Goal: Transaction & Acquisition: Download file/media

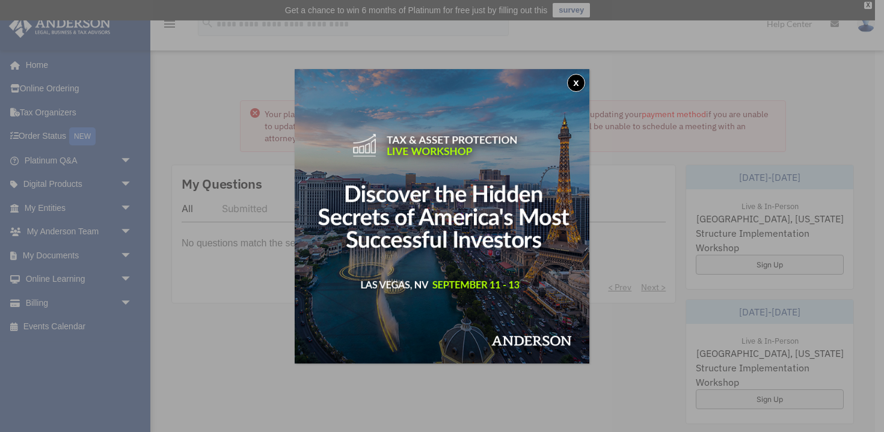
click at [579, 85] on button "x" at bounding box center [576, 83] width 18 height 18
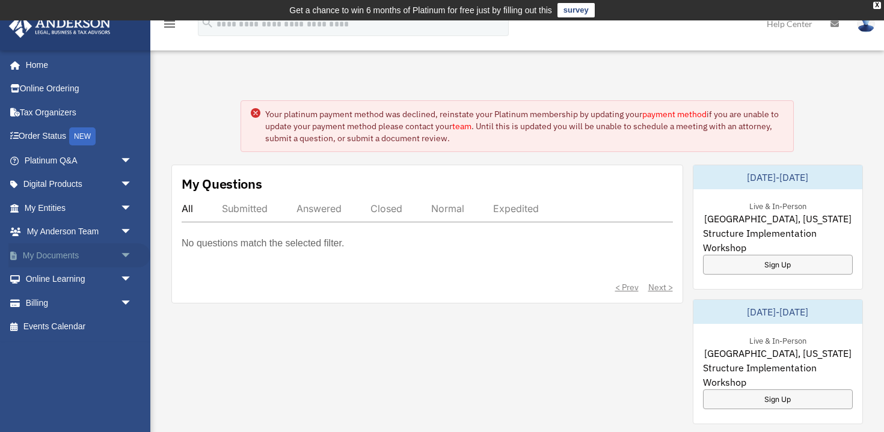
click at [129, 254] on span "arrow_drop_down" at bounding box center [132, 256] width 24 height 25
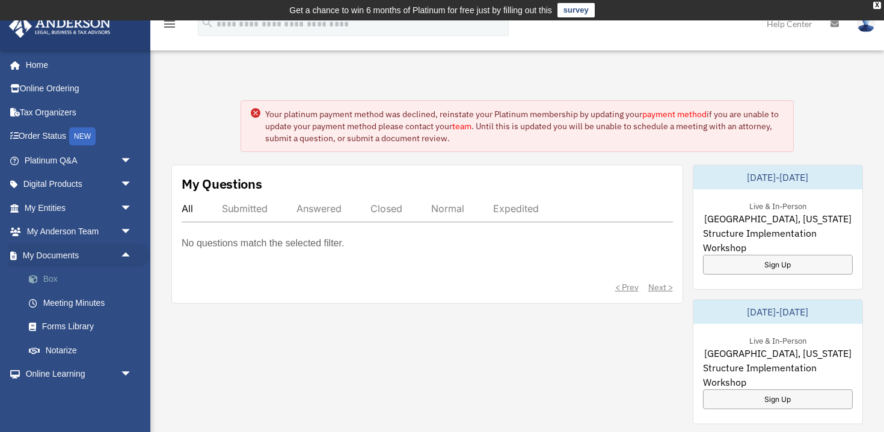
click at [102, 283] on link "Box" at bounding box center [84, 280] width 134 height 24
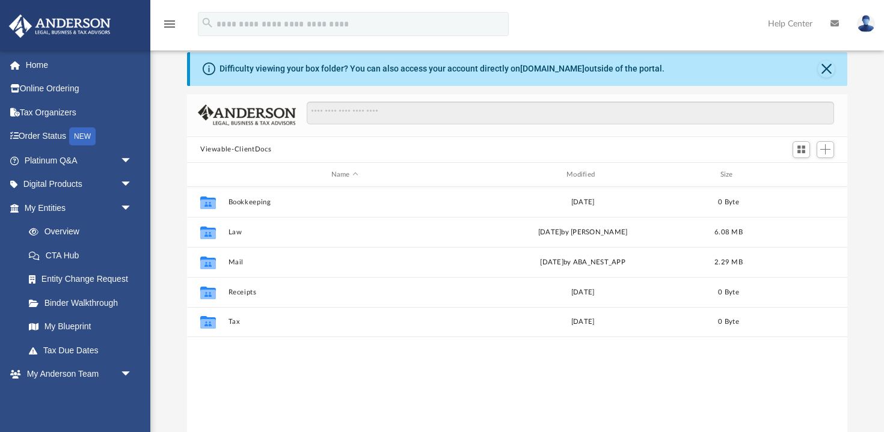
scroll to position [273, 660]
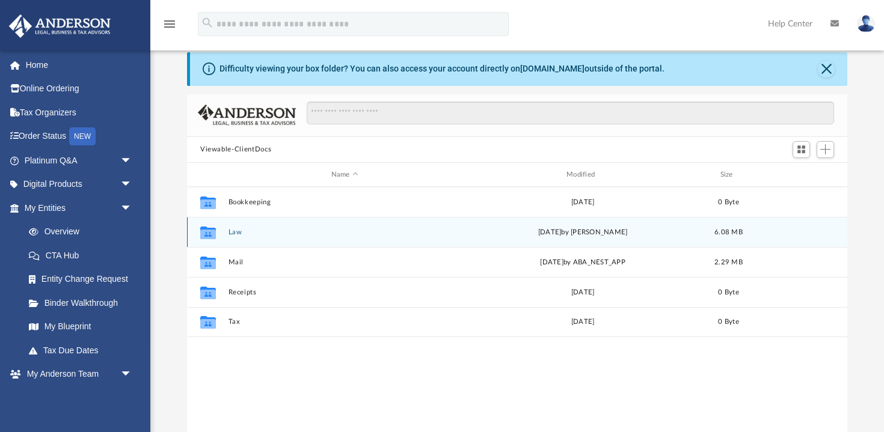
click at [236, 233] on button "Law" at bounding box center [345, 233] width 233 height 8
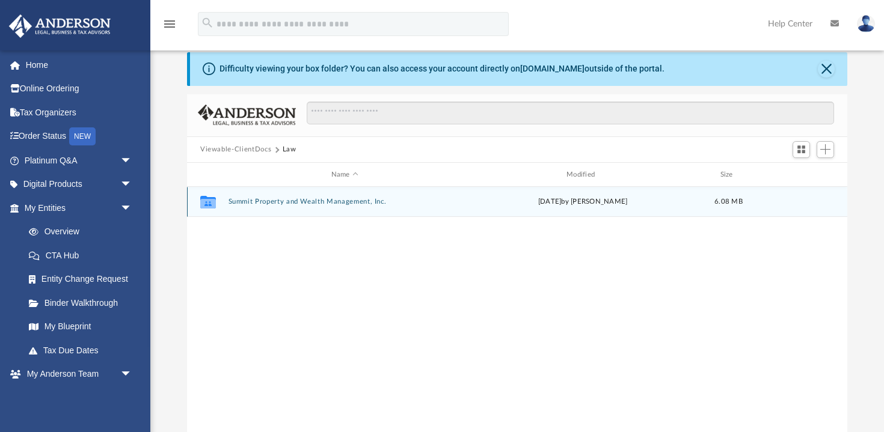
click at [339, 201] on button "Summit Property and Wealth Management, Inc." at bounding box center [345, 202] width 233 height 8
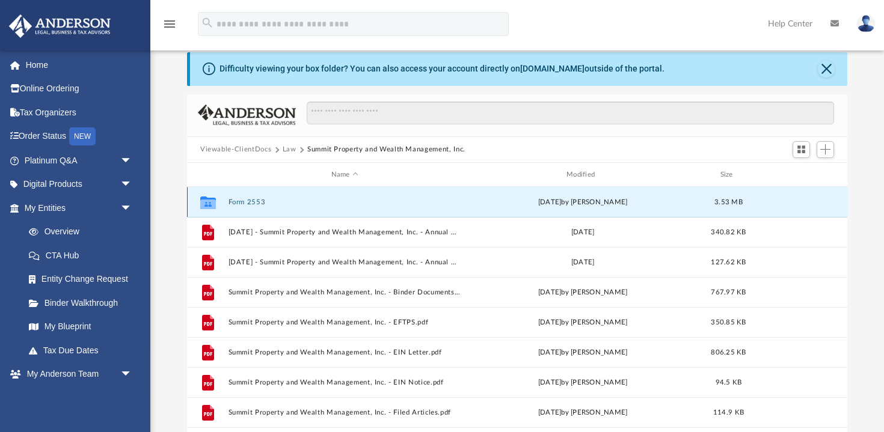
click at [253, 203] on button "Form 2553" at bounding box center [345, 202] width 233 height 8
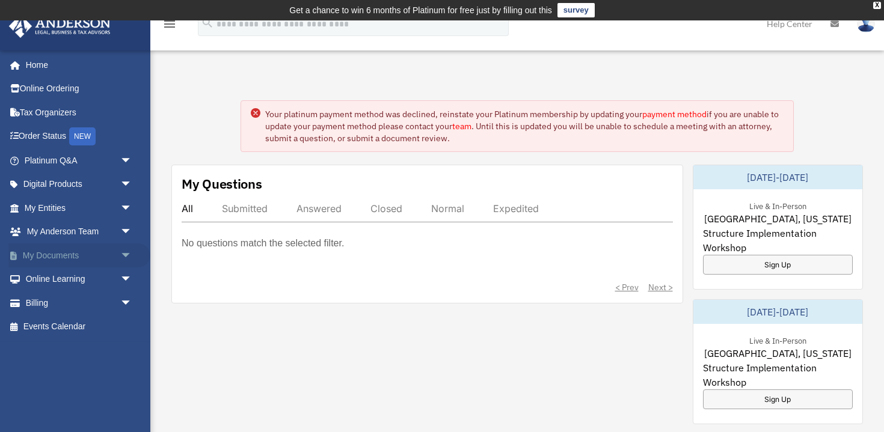
click at [109, 249] on link "My Documents arrow_drop_down" at bounding box center [79, 256] width 142 height 24
click at [128, 257] on span "arrow_drop_down" at bounding box center [132, 256] width 24 height 25
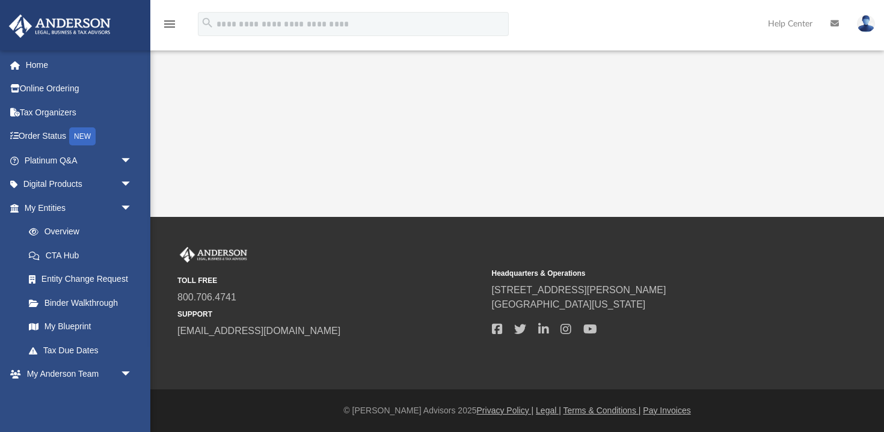
click at [85, 274] on link "Entity Change Request" at bounding box center [84, 280] width 134 height 24
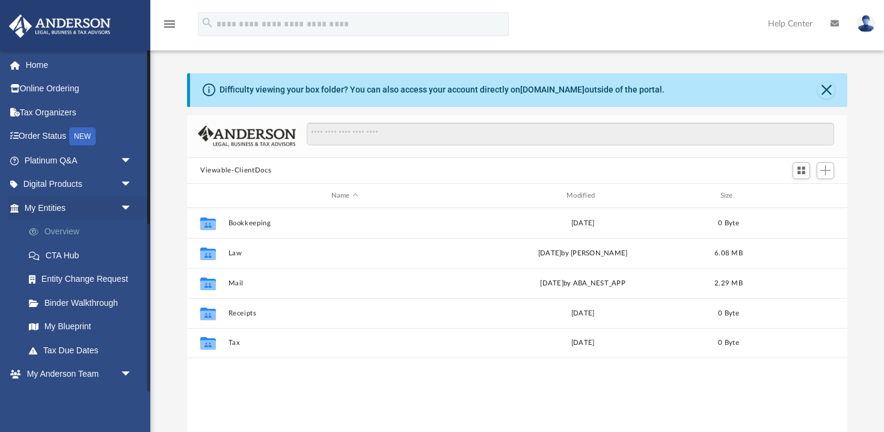
scroll to position [273, 660]
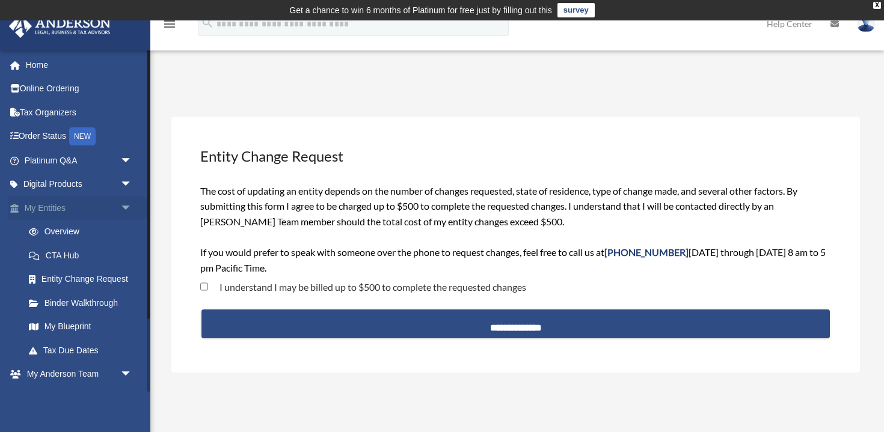
click at [126, 203] on span "arrow_drop_down" at bounding box center [132, 208] width 24 height 25
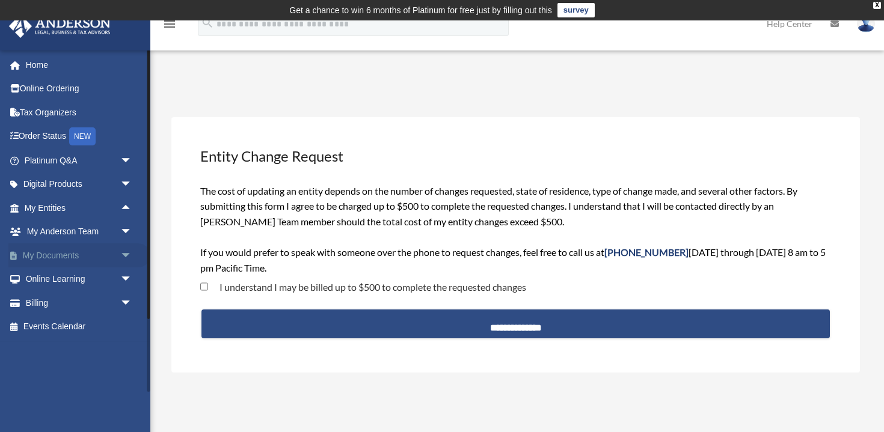
click at [127, 260] on span "arrow_drop_down" at bounding box center [132, 256] width 24 height 25
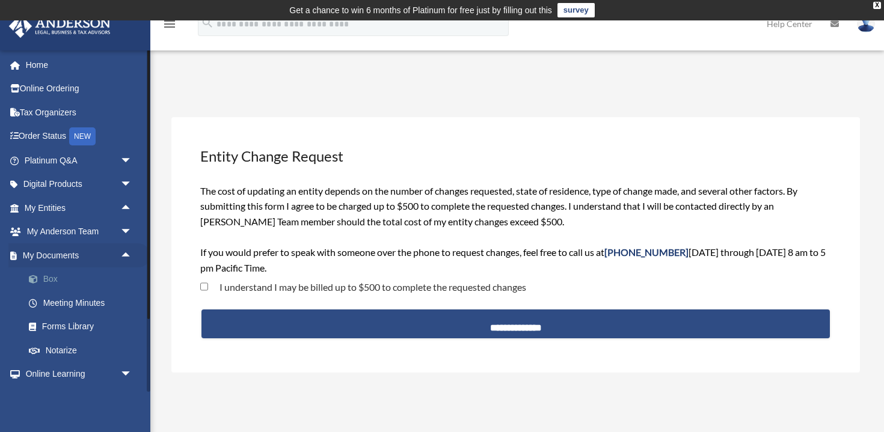
click at [101, 283] on link "Box" at bounding box center [84, 280] width 134 height 24
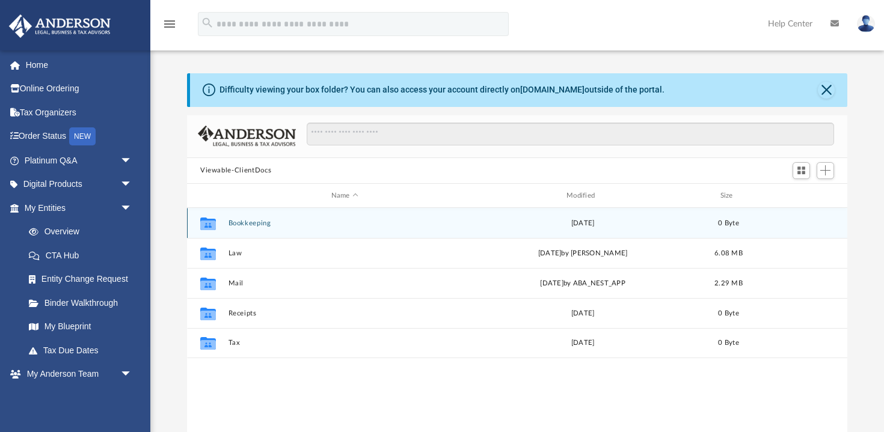
scroll to position [273, 660]
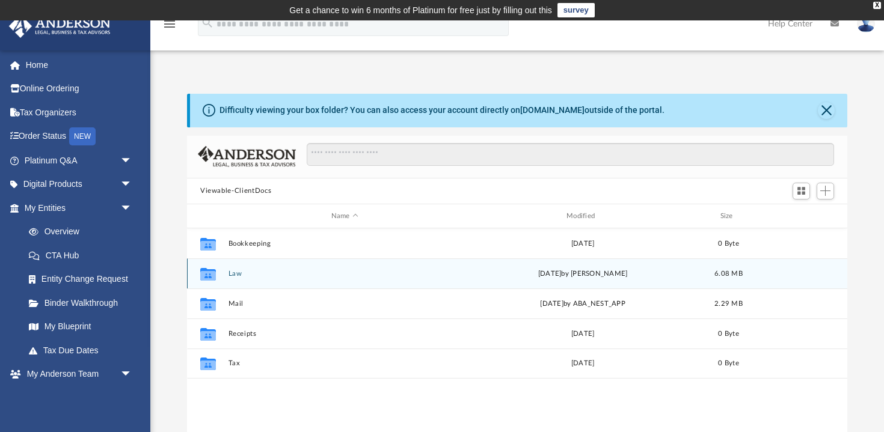
click at [229, 277] on button "Law" at bounding box center [345, 274] width 233 height 8
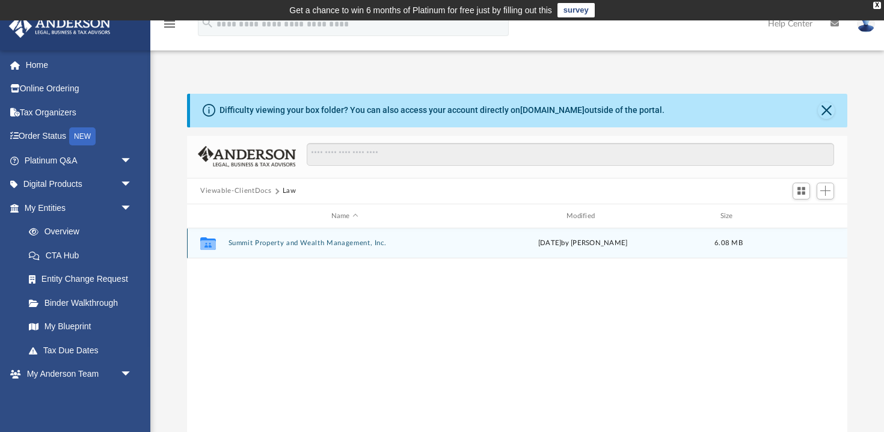
click at [316, 247] on div "Collaborated Folder Summit Property and Wealth Management, Inc. Fri May 16 2025…" at bounding box center [517, 244] width 660 height 30
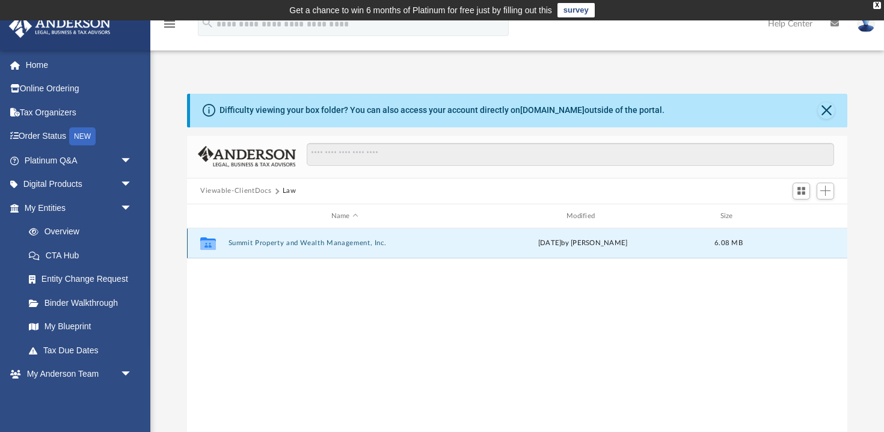
click at [307, 244] on button "Summit Property and Wealth Management, Inc." at bounding box center [345, 244] width 233 height 8
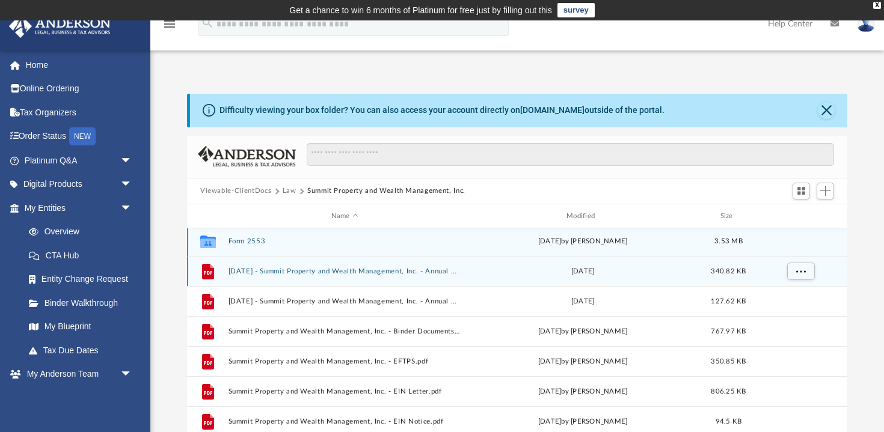
scroll to position [0, 0]
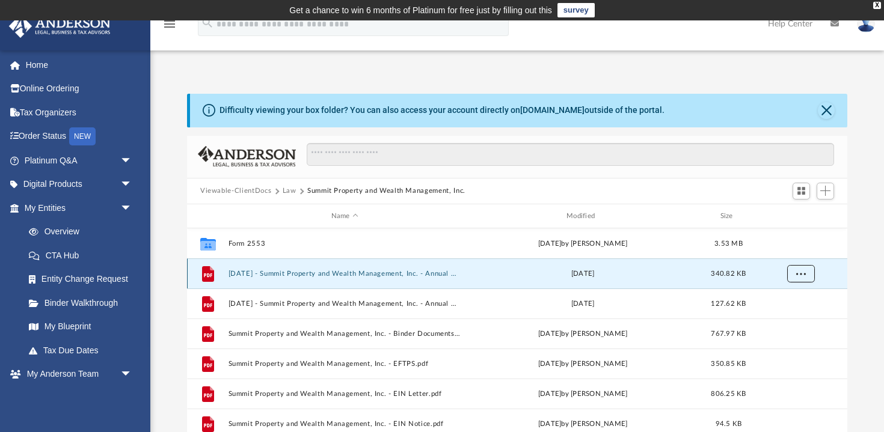
click at [810, 269] on button "More options" at bounding box center [801, 274] width 28 height 18
click at [790, 316] on li "Download" at bounding box center [789, 317] width 35 height 13
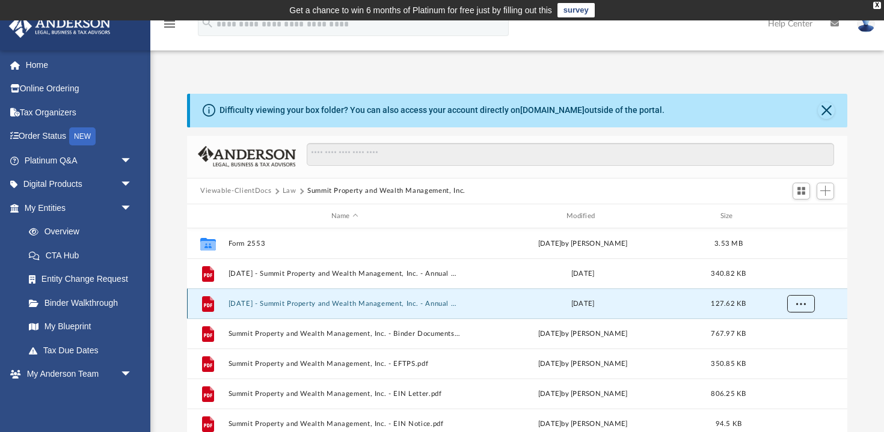
click at [802, 305] on span "More options" at bounding box center [801, 304] width 10 height 7
click at [792, 349] on li "Download" at bounding box center [789, 347] width 35 height 13
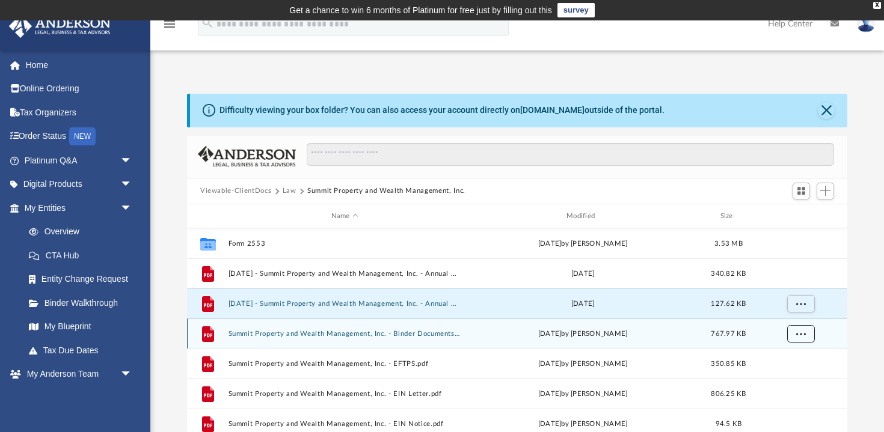
click at [799, 334] on span "More options" at bounding box center [801, 334] width 10 height 7
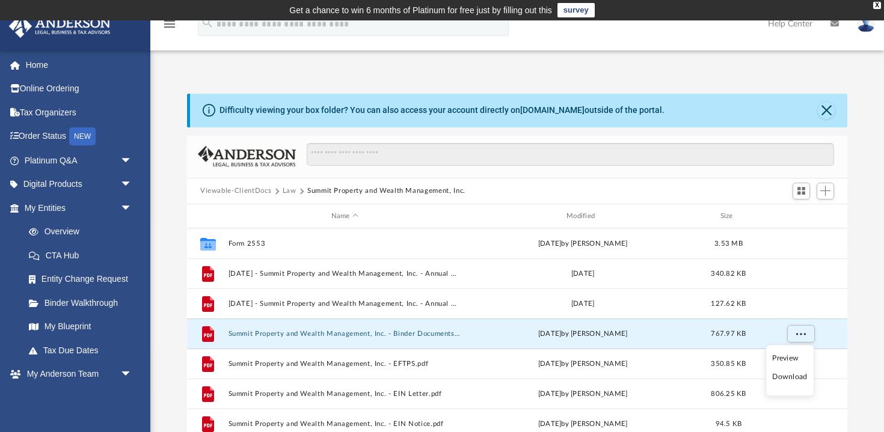
click at [857, 331] on div "Difficulty viewing your box folder? You can also access your account directly o…" at bounding box center [517, 286] width 734 height 384
click at [803, 333] on span "More options" at bounding box center [801, 334] width 10 height 7
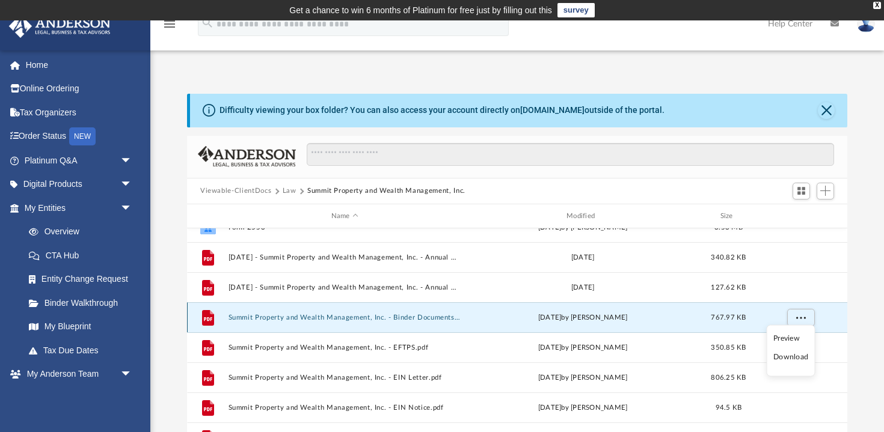
scroll to position [21, 0]
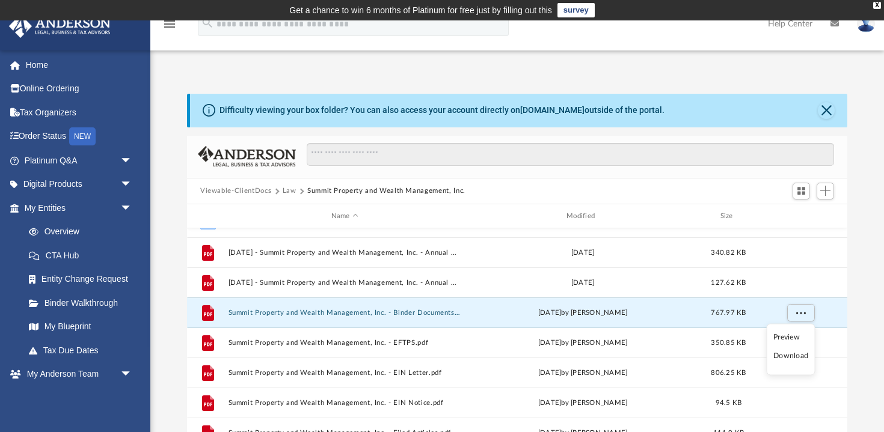
click at [793, 357] on li "Download" at bounding box center [791, 356] width 35 height 13
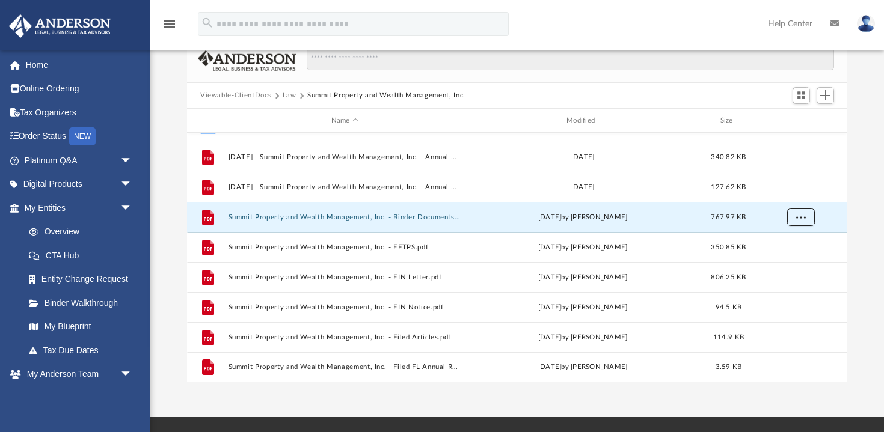
scroll to position [97, 0]
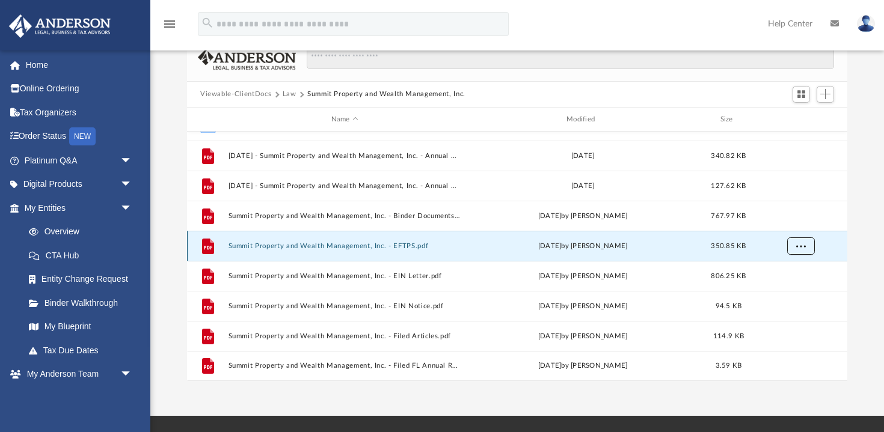
click at [796, 243] on span "More options" at bounding box center [801, 246] width 10 height 7
click at [789, 288] on li "Download" at bounding box center [789, 289] width 35 height 13
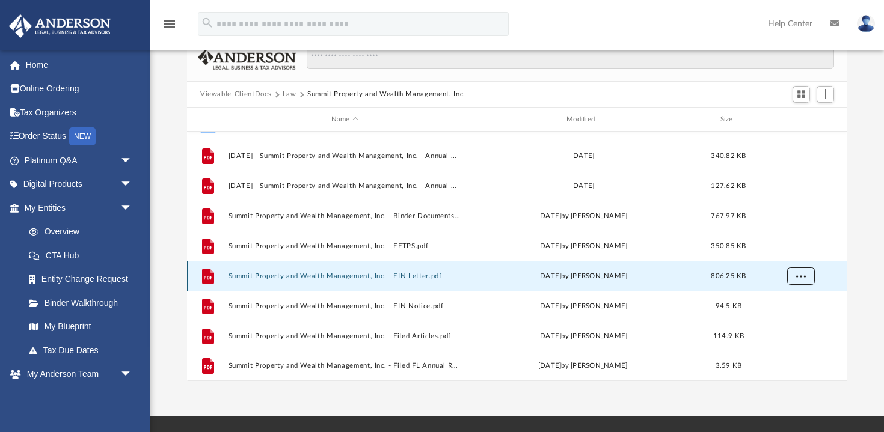
click at [803, 275] on span "More options" at bounding box center [801, 276] width 10 height 7
click at [789, 322] on li "Download" at bounding box center [789, 319] width 35 height 13
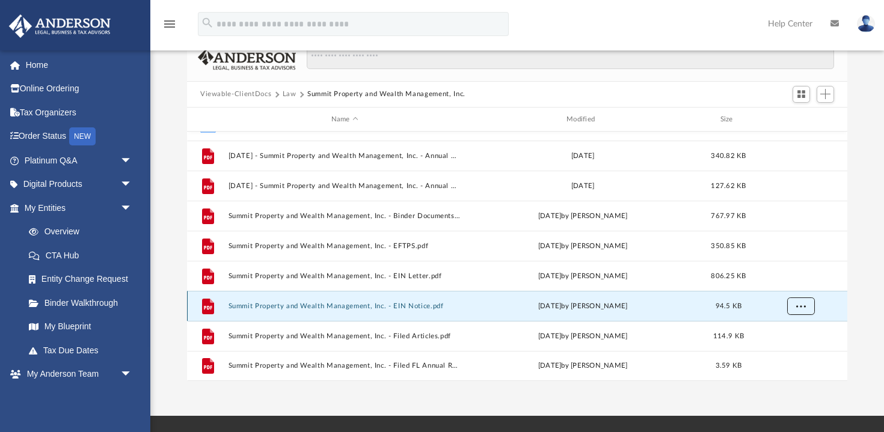
click at [806, 305] on button "More options" at bounding box center [801, 307] width 28 height 18
click at [793, 351] on li "Download" at bounding box center [789, 349] width 35 height 13
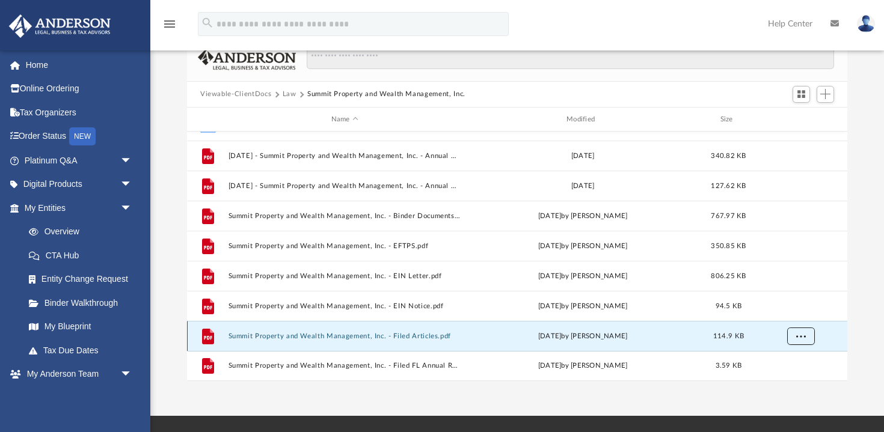
click at [805, 333] on span "More options" at bounding box center [801, 336] width 10 height 7
click at [784, 313] on li "Download" at bounding box center [789, 311] width 35 height 13
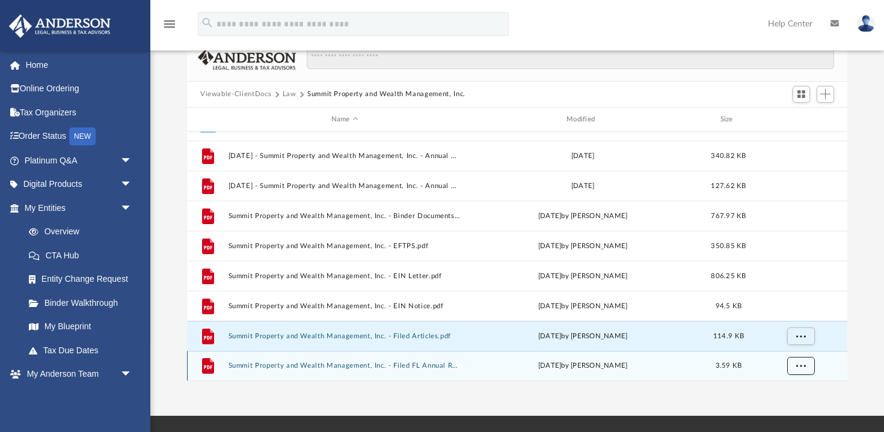
click at [804, 368] on span "More options" at bounding box center [801, 366] width 10 height 7
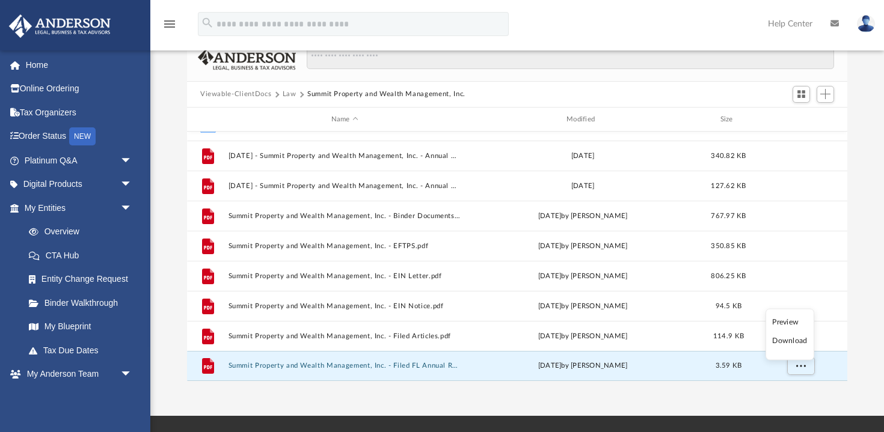
click at [790, 342] on li "Download" at bounding box center [789, 341] width 35 height 13
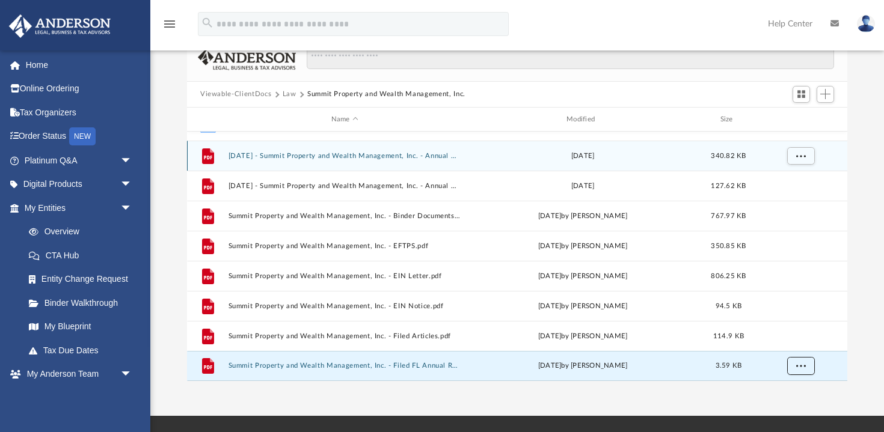
scroll to position [0, 0]
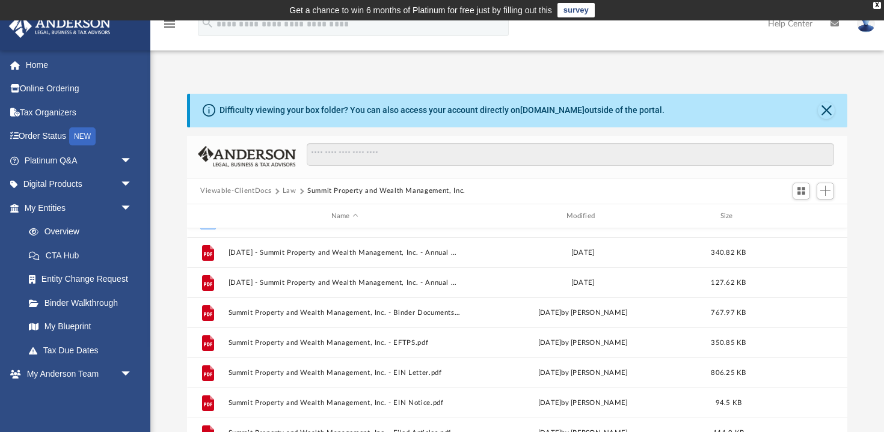
click at [239, 70] on div "Difficulty viewing your box folder? You can also access your account directly o…" at bounding box center [517, 274] width 734 height 410
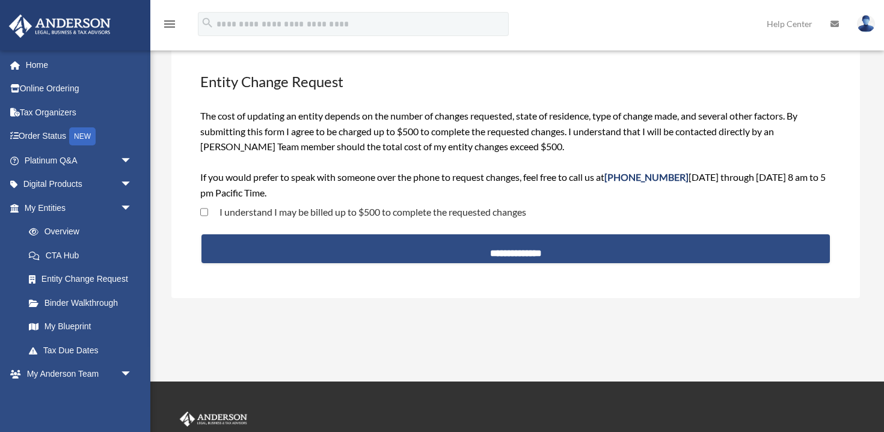
scroll to position [75, 0]
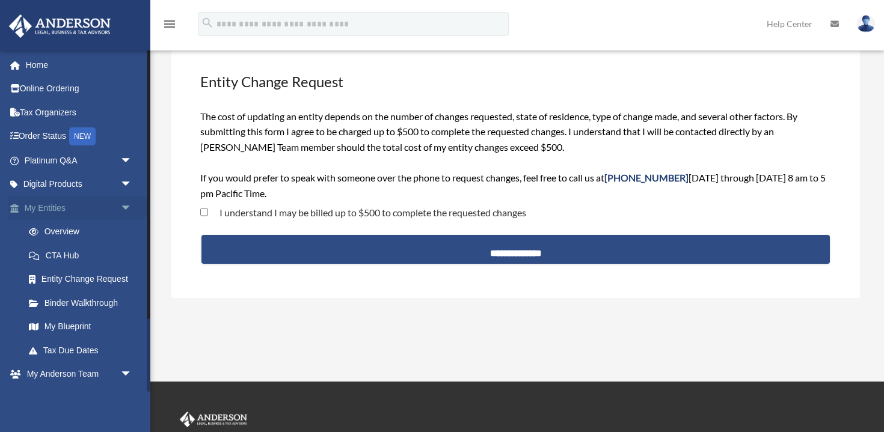
click at [128, 211] on span "arrow_drop_down" at bounding box center [132, 208] width 24 height 25
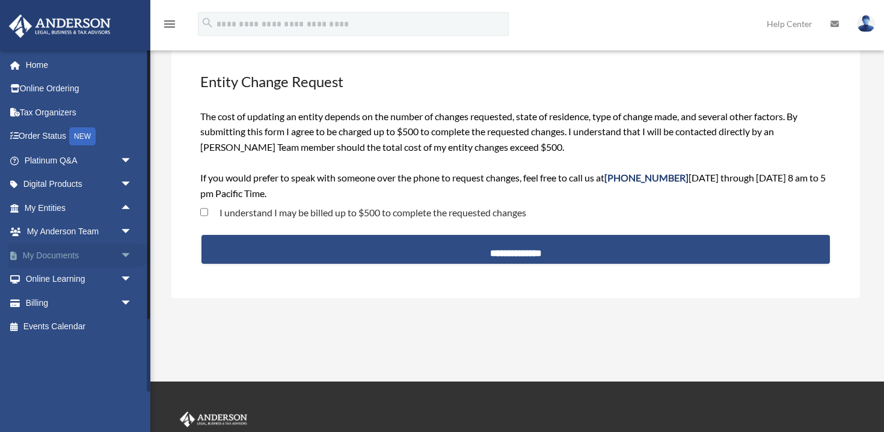
click at [126, 250] on span "arrow_drop_down" at bounding box center [132, 256] width 24 height 25
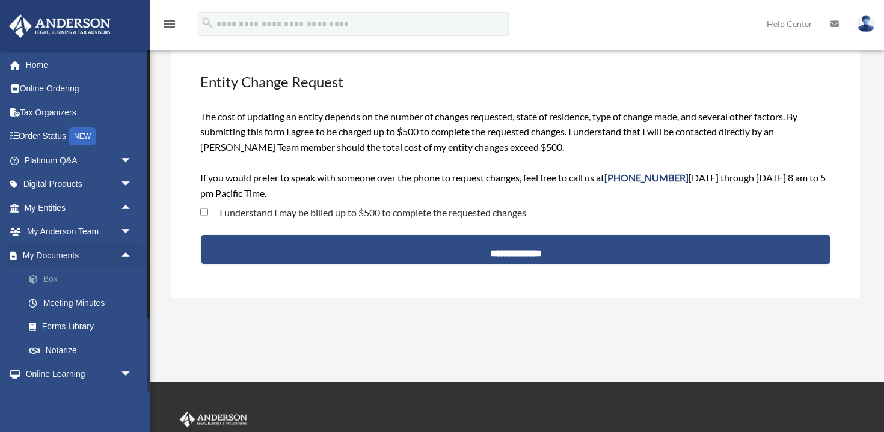
click at [102, 280] on link "Box" at bounding box center [84, 280] width 134 height 24
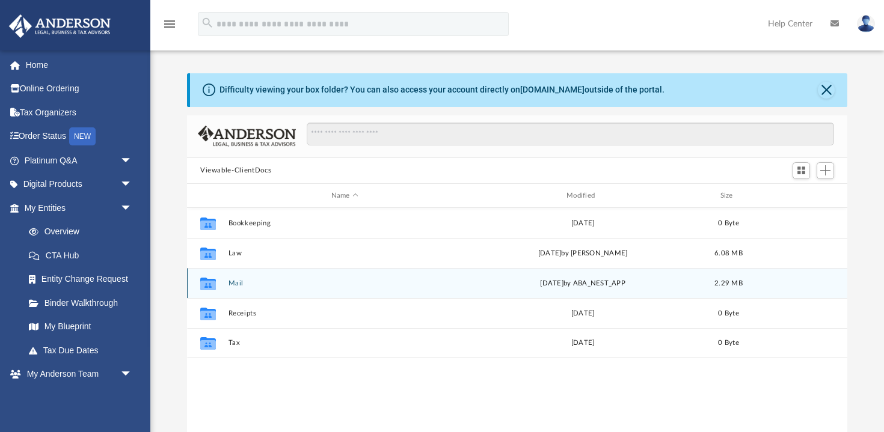
scroll to position [273, 660]
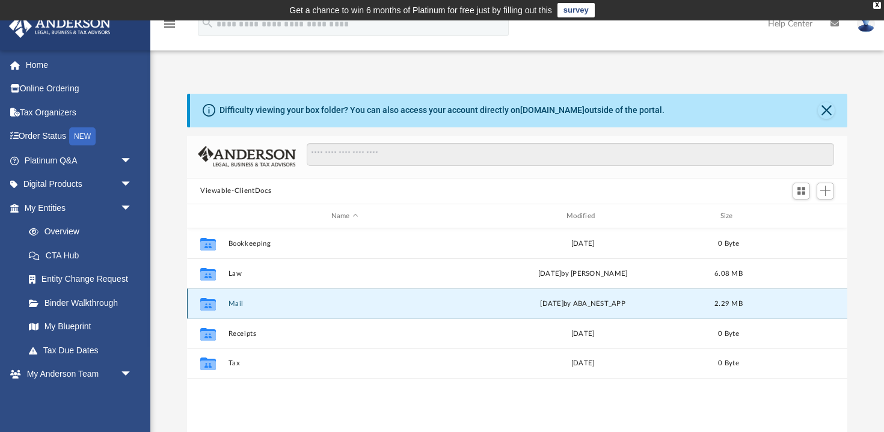
click at [239, 304] on button "Mail" at bounding box center [345, 304] width 233 height 8
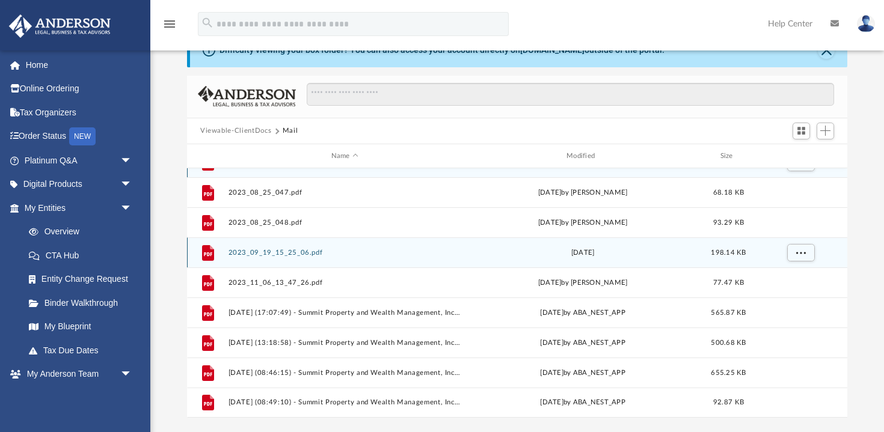
scroll to position [0, 0]
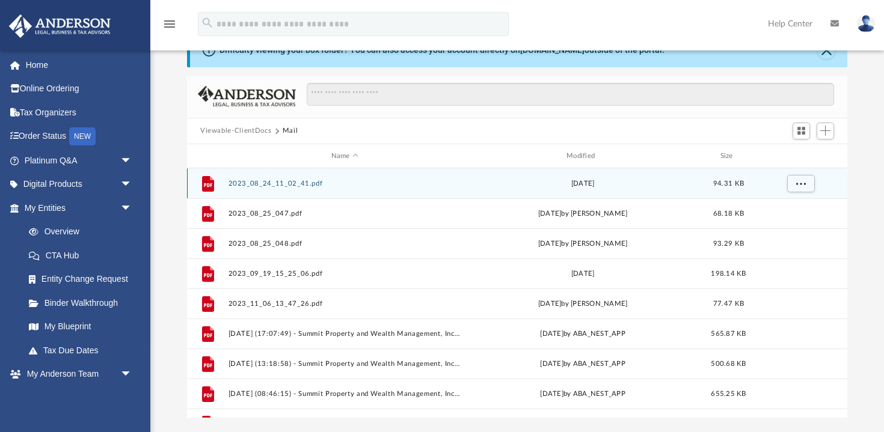
click at [298, 181] on button "2023_08_24_11_02_41.pdf" at bounding box center [345, 184] width 233 height 8
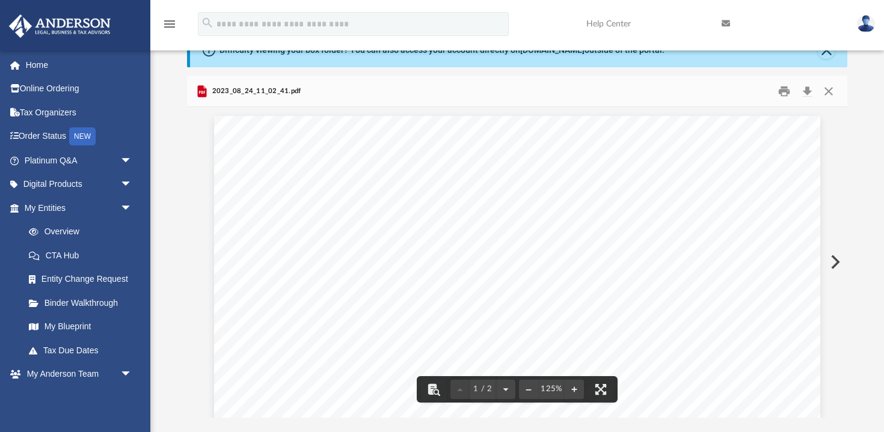
click at [833, 266] on button "Preview" at bounding box center [834, 262] width 26 height 34
click at [838, 261] on button "Preview" at bounding box center [834, 262] width 26 height 34
click at [834, 268] on button "Preview" at bounding box center [834, 262] width 26 height 34
click at [837, 266] on button "Preview" at bounding box center [834, 262] width 26 height 34
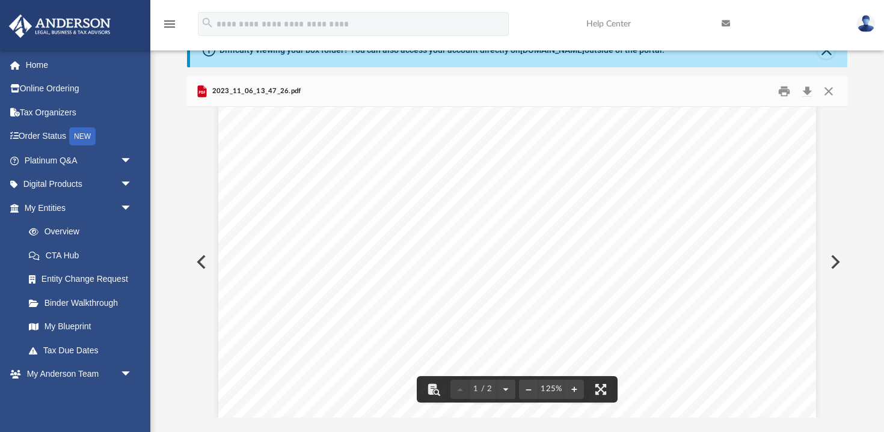
click at [837, 262] on button "Preview" at bounding box center [834, 262] width 26 height 34
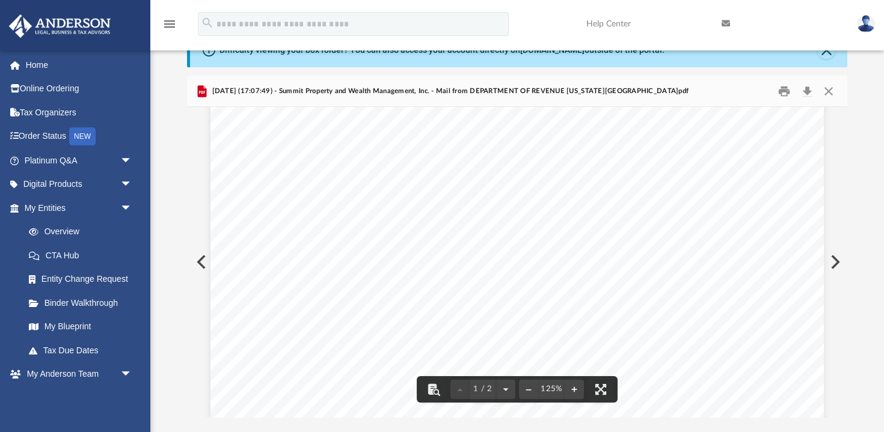
scroll to position [324, 0]
click at [840, 262] on button "Preview" at bounding box center [834, 262] width 26 height 34
click at [200, 264] on button "Preview" at bounding box center [200, 262] width 26 height 34
click at [805, 94] on button "Download" at bounding box center [807, 91] width 22 height 19
click at [836, 261] on button "Preview" at bounding box center [834, 262] width 26 height 34
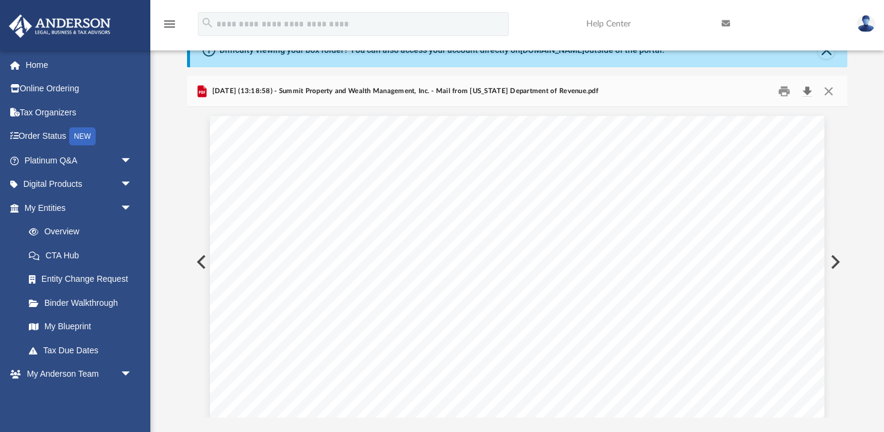
click at [808, 93] on button "Download" at bounding box center [807, 91] width 22 height 19
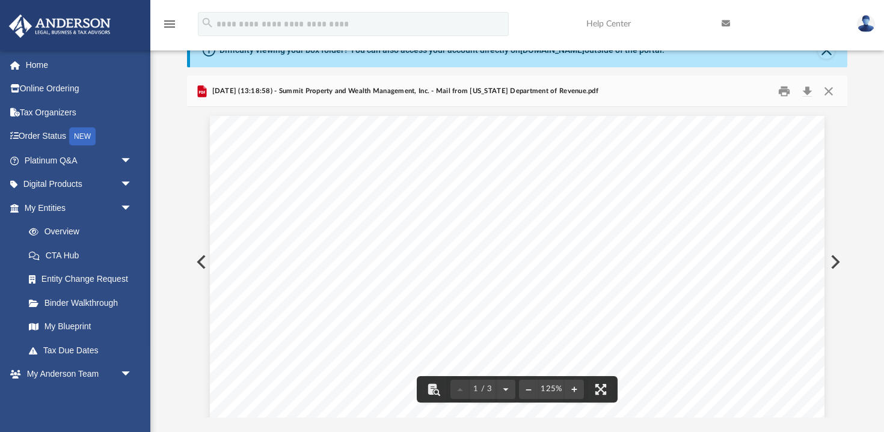
click at [837, 262] on button "Preview" at bounding box center [834, 262] width 26 height 34
click at [807, 91] on button "Download" at bounding box center [807, 91] width 22 height 19
click at [836, 260] on button "Preview" at bounding box center [834, 262] width 26 height 34
click at [807, 93] on button "Download" at bounding box center [807, 91] width 22 height 19
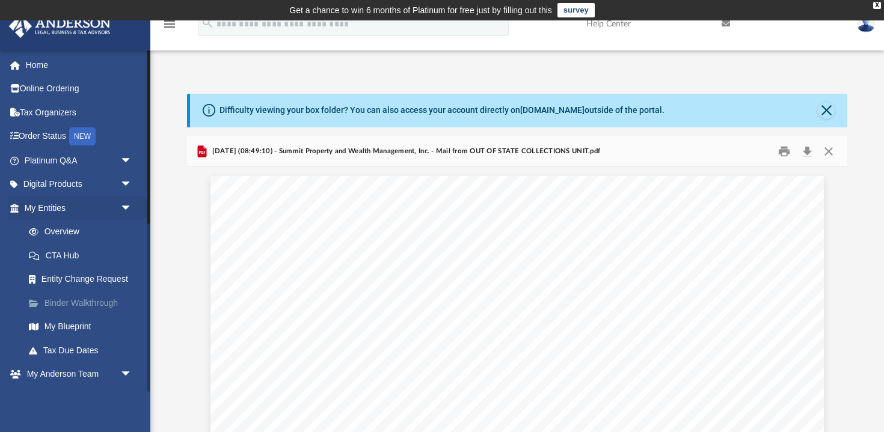
click at [114, 300] on link "Binder Walkthrough" at bounding box center [84, 303] width 134 height 24
